Goal: Task Accomplishment & Management: Complete application form

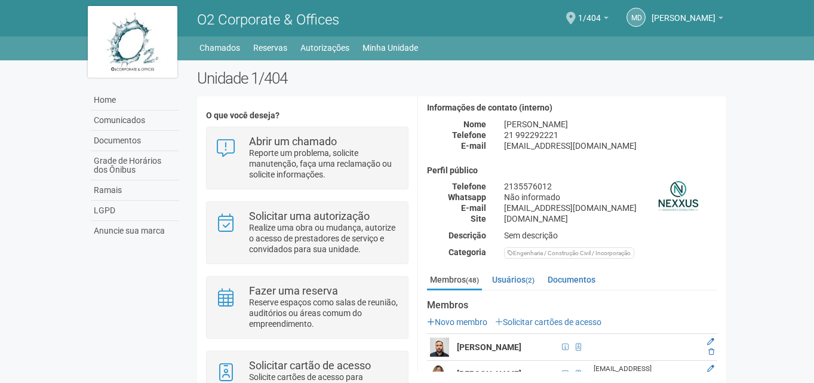
scroll to position [119, 0]
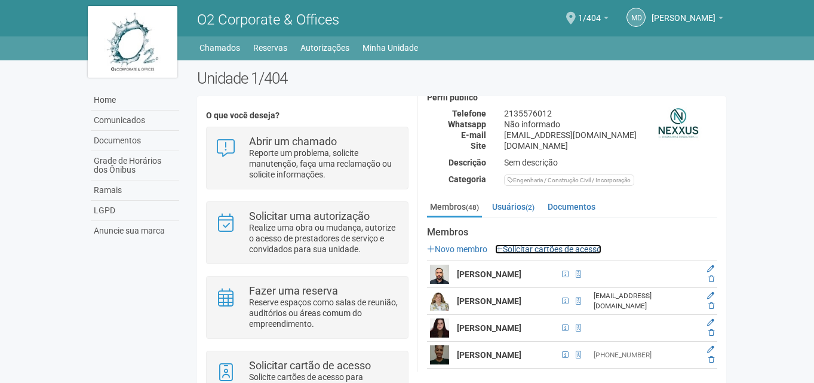
click at [542, 251] on link "Solicitar cartões de acesso" at bounding box center [548, 249] width 106 height 10
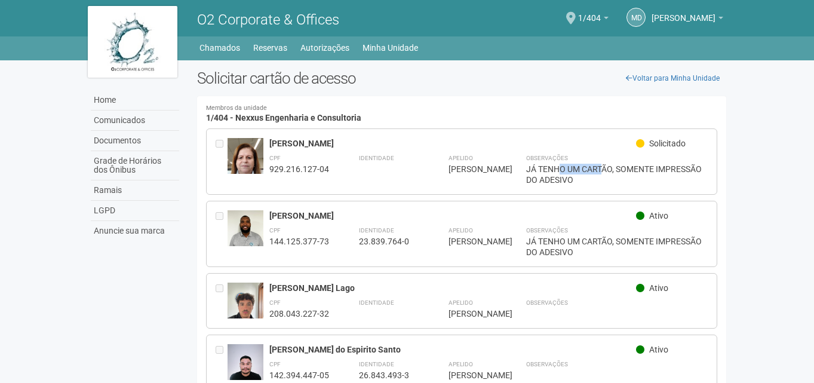
drag, startPoint x: 561, startPoint y: 167, endPoint x: 642, endPoint y: 164, distance: 81.3
click at [603, 166] on div "JÁ TENHO UM CARTÃO, SOMENTE IMPRESSÃO DO ADESIVO" at bounding box center [617, 174] width 182 height 21
click at [642, 164] on div "JÁ TENHO UM CARTÃO, SOMENTE IMPRESSÃO DO ADESIVO" at bounding box center [617, 174] width 182 height 21
click at [660, 164] on div "JÁ TENHO UM CARTÃO, SOMENTE IMPRESSÃO DO ADESIVO" at bounding box center [617, 174] width 182 height 21
click at [144, 53] on img at bounding box center [133, 42] width 90 height 72
